Goal: Task Accomplishment & Management: Manage account settings

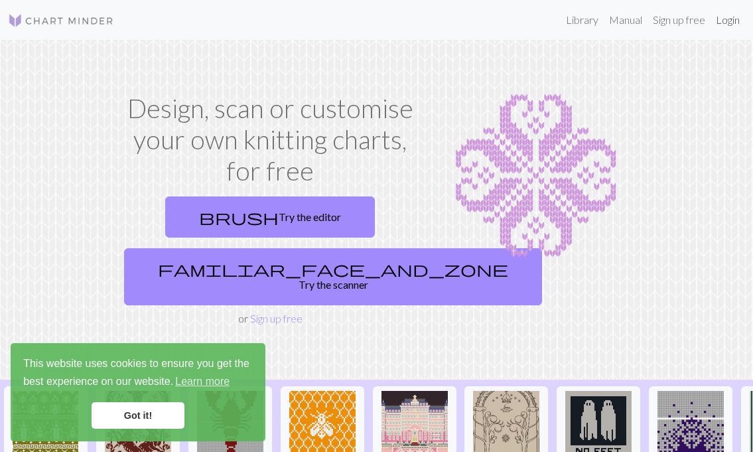
click at [731, 22] on link "Login" at bounding box center [727, 20] width 34 height 27
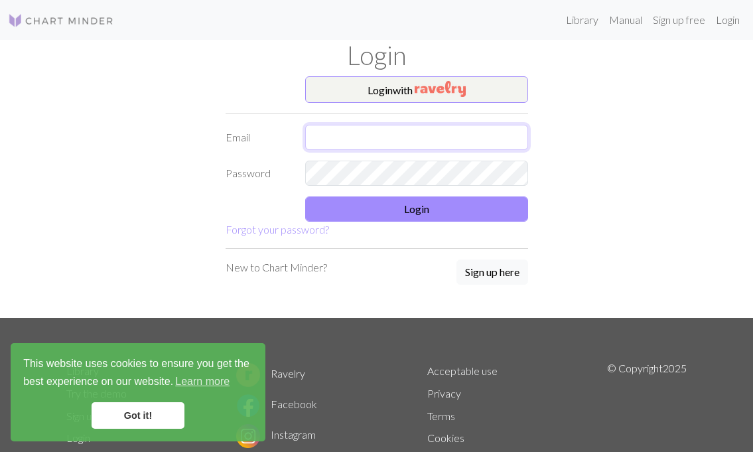
click at [458, 137] on input "text" at bounding box center [416, 137] width 223 height 25
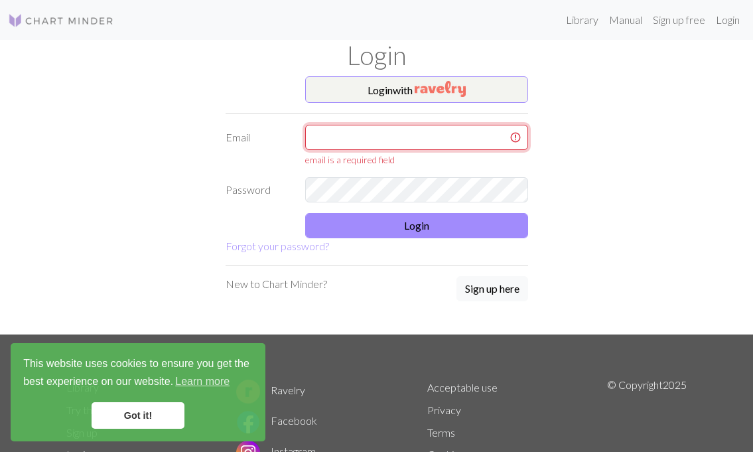
type input "rgvk2000@gmail.com"
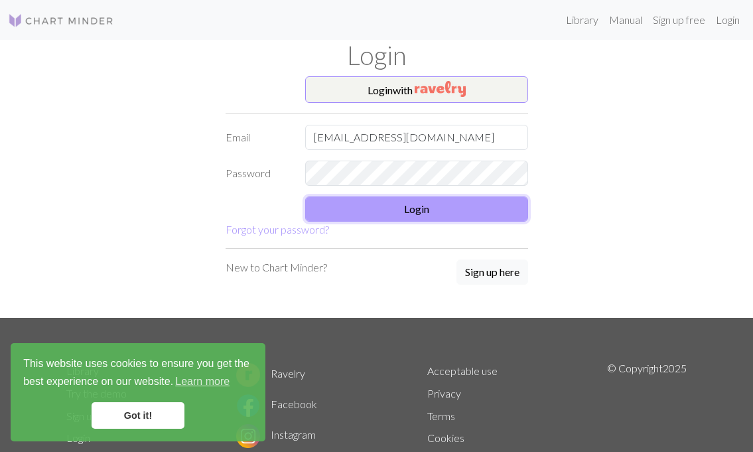
click at [452, 216] on button "Login" at bounding box center [416, 208] width 223 height 25
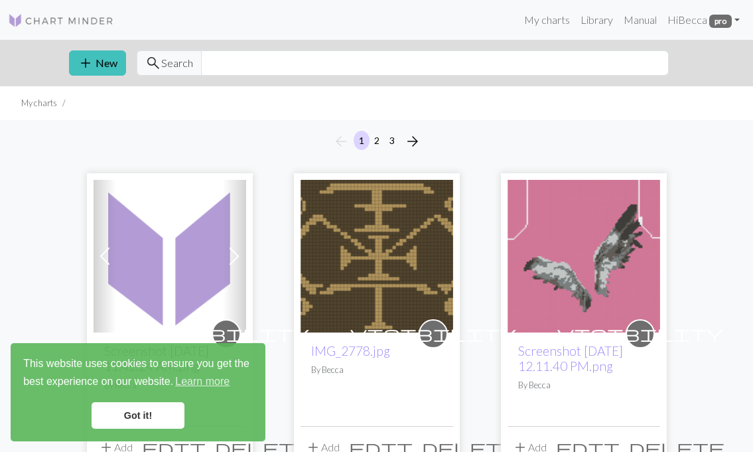
click at [229, 260] on span at bounding box center [234, 255] width 21 height 21
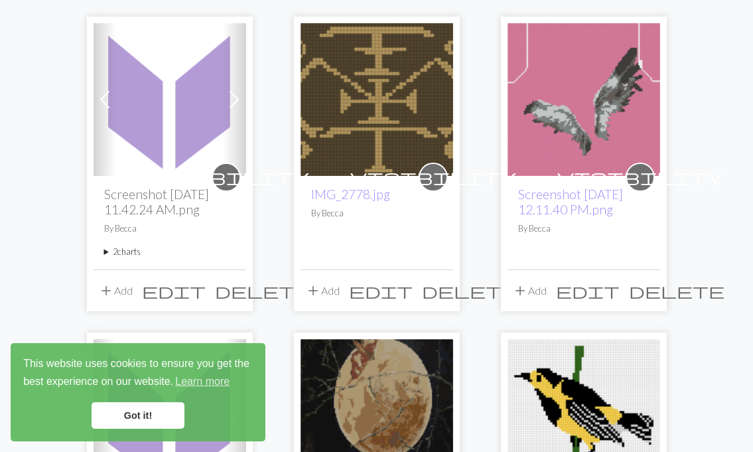
click at [161, 204] on h2 "Screenshot [DATE] 11.42.24 AM.png" at bounding box center [169, 201] width 131 height 31
click at [135, 196] on h2 "Screenshot [DATE] 11.42.24 AM.png" at bounding box center [169, 201] width 131 height 31
click at [148, 126] on img at bounding box center [170, 99] width 153 height 153
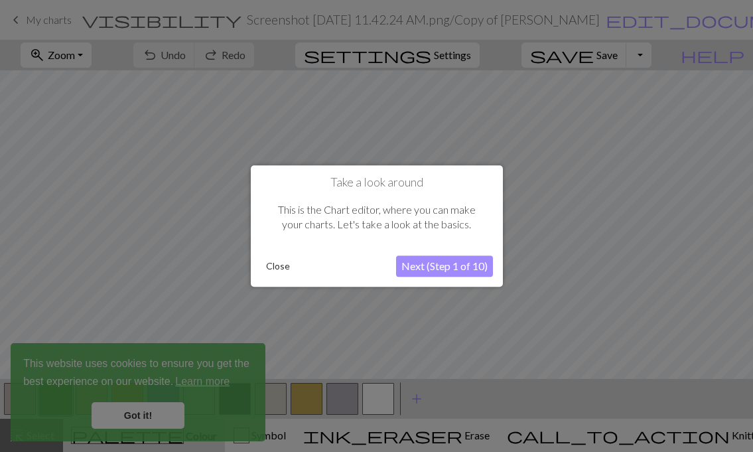
click at [273, 265] on button "Close" at bounding box center [278, 266] width 34 height 20
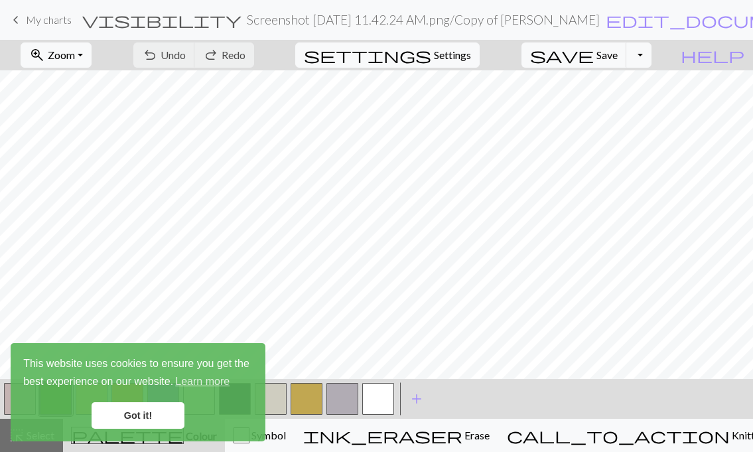
click at [137, 423] on link "Got it!" at bounding box center [138, 415] width 93 height 27
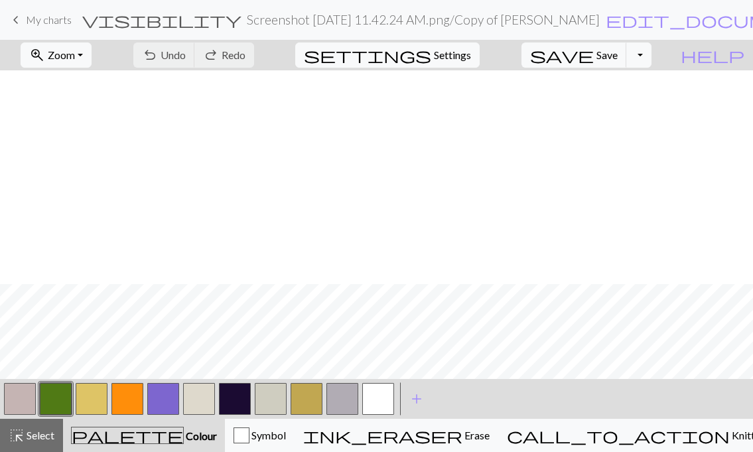
scroll to position [945, 0]
click at [651, 56] on button "Toggle Dropdown" at bounding box center [638, 54] width 25 height 25
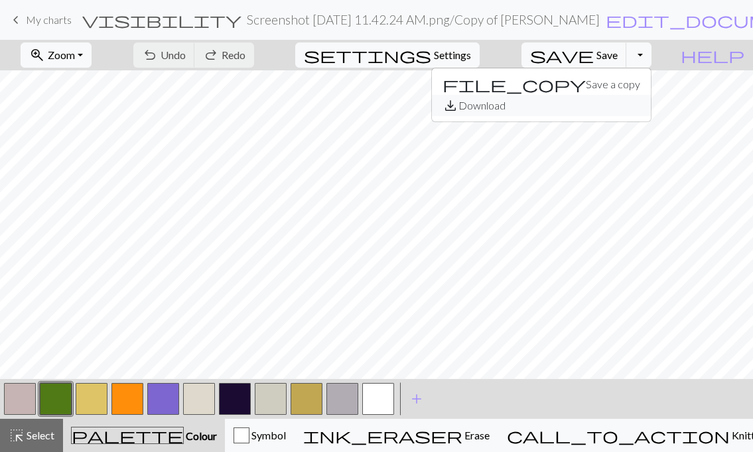
click at [640, 102] on button "save_alt Download" at bounding box center [541, 105] width 219 height 21
click at [17, 17] on span "keyboard_arrow_left" at bounding box center [16, 20] width 16 height 19
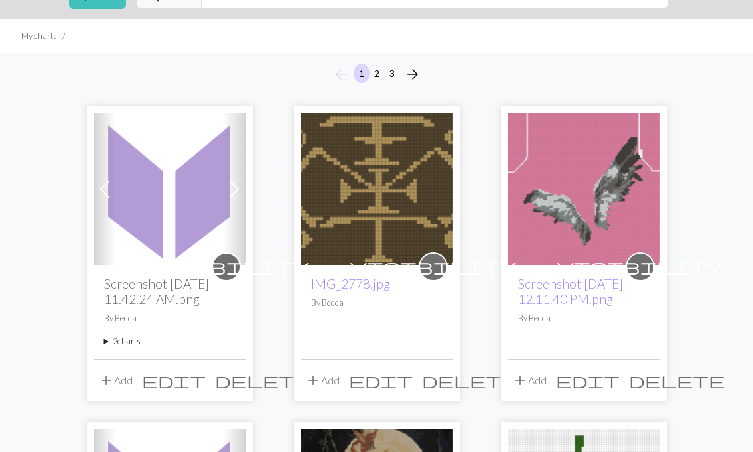
scroll to position [78, 0]
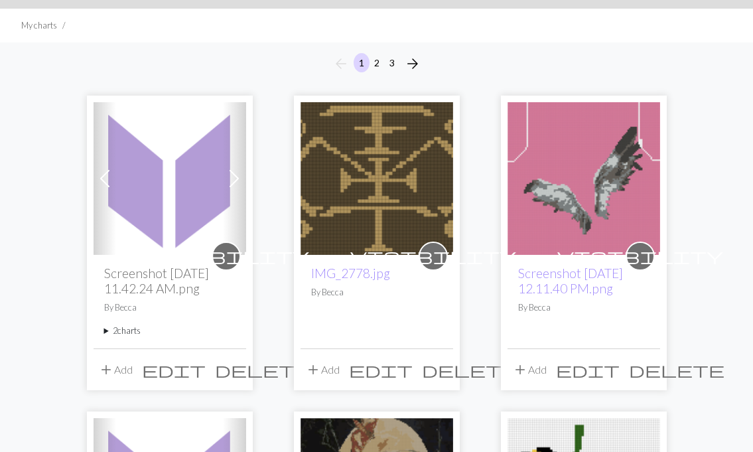
click at [237, 173] on span at bounding box center [234, 178] width 21 height 21
click at [125, 331] on summary "2 charts" at bounding box center [169, 330] width 131 height 13
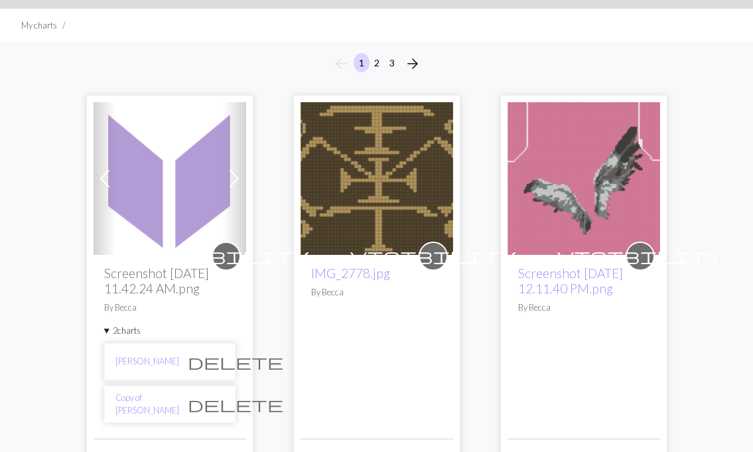
scroll to position [127, 0]
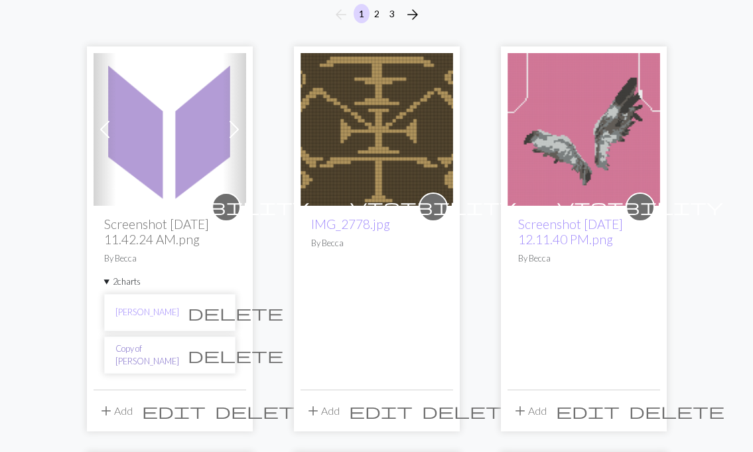
click at [143, 354] on link "Copy of Ethel Cain" at bounding box center [147, 354] width 64 height 25
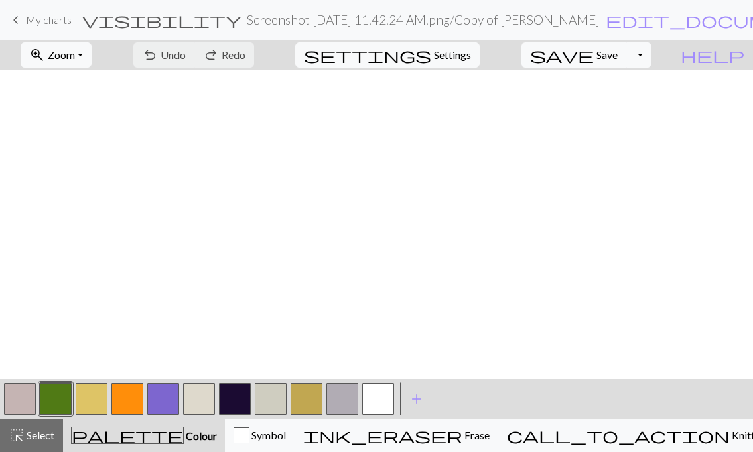
scroll to position [945, 0]
click at [21, 18] on span "keyboard_arrow_left" at bounding box center [16, 20] width 16 height 19
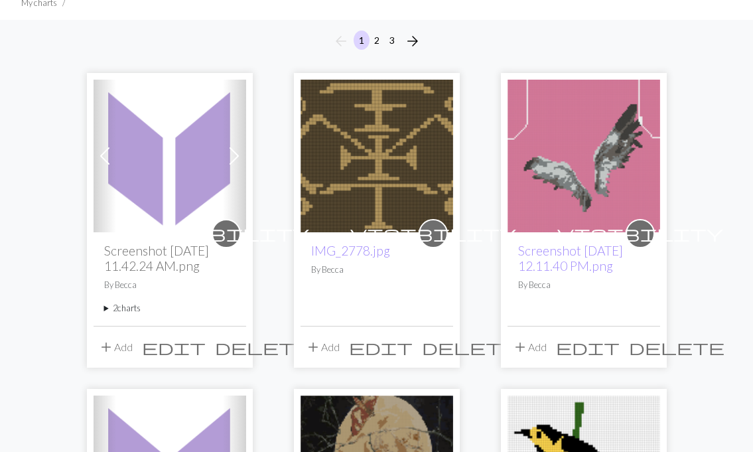
scroll to position [109, 0]
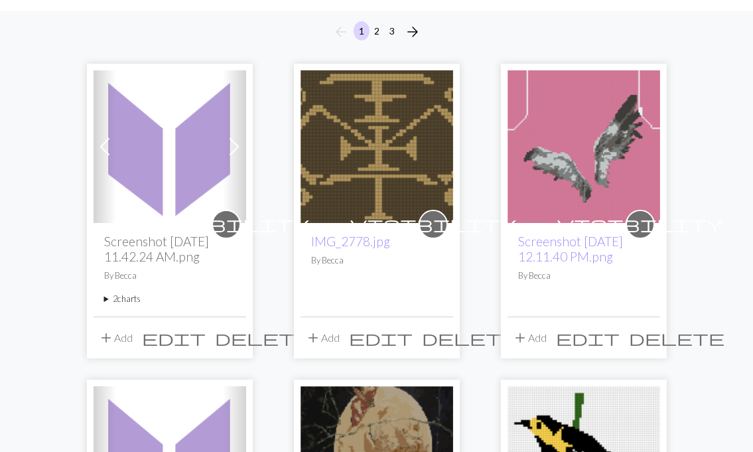
click at [130, 297] on summary "2 charts" at bounding box center [169, 299] width 131 height 13
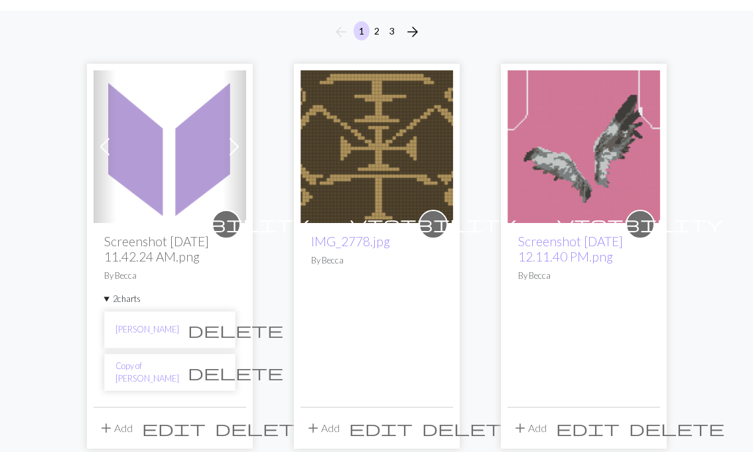
click at [214, 370] on span "delete" at bounding box center [236, 372] width 96 height 19
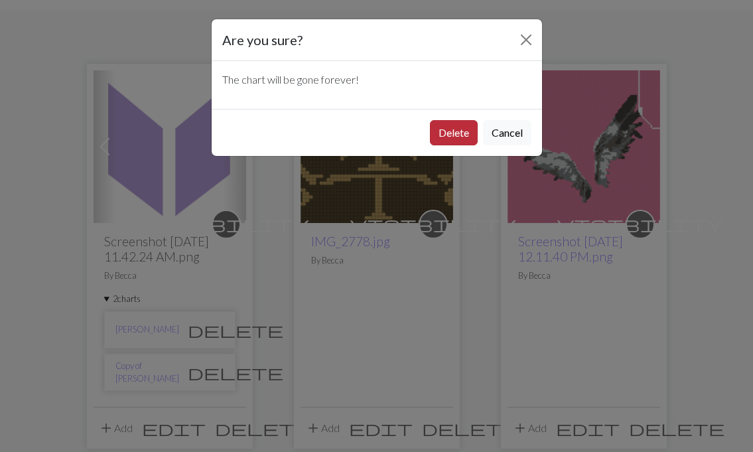
click at [461, 128] on button "Delete" at bounding box center [454, 132] width 48 height 25
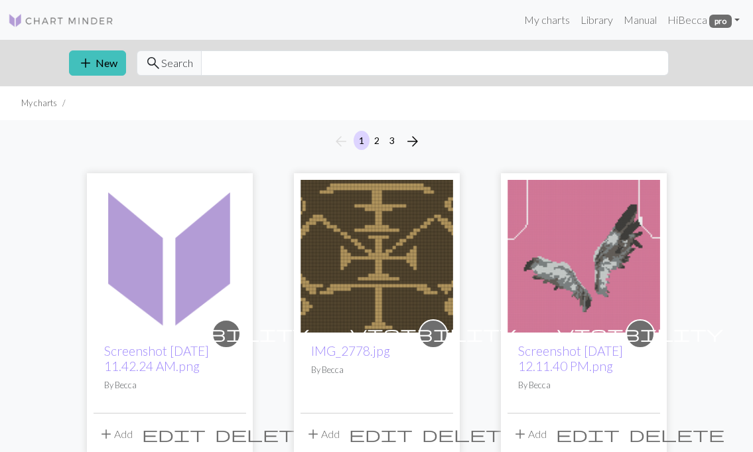
scroll to position [109, 0]
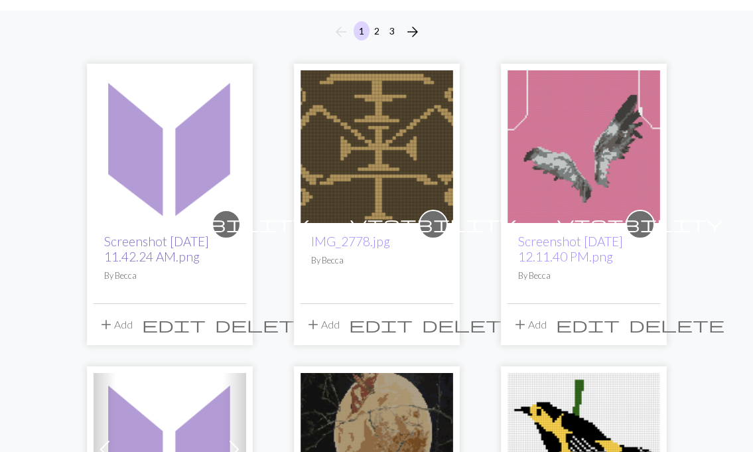
click at [145, 251] on link "Screenshot [DATE] 11.42.24 AM.png" at bounding box center [156, 249] width 105 height 31
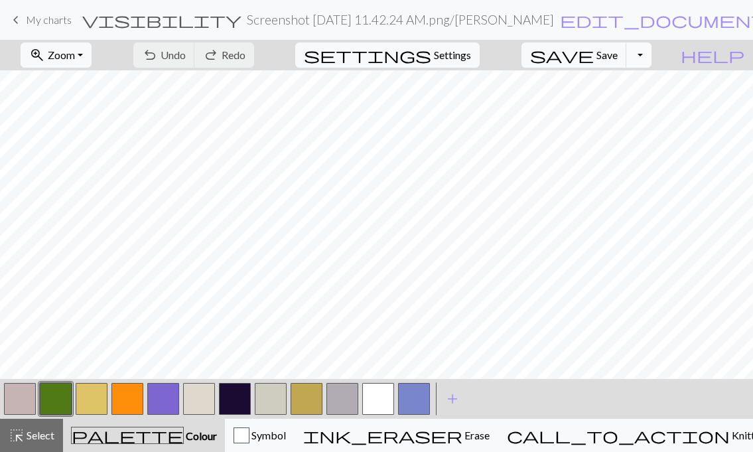
click at [651, 49] on button "Toggle Dropdown" at bounding box center [638, 54] width 25 height 25
click at [614, 103] on button "save_alt Download" at bounding box center [541, 105] width 219 height 21
click at [651, 51] on button "Toggle Dropdown" at bounding box center [638, 54] width 25 height 25
click at [614, 111] on button "save_alt Download" at bounding box center [541, 105] width 219 height 21
